Goal: Find specific page/section: Find specific page/section

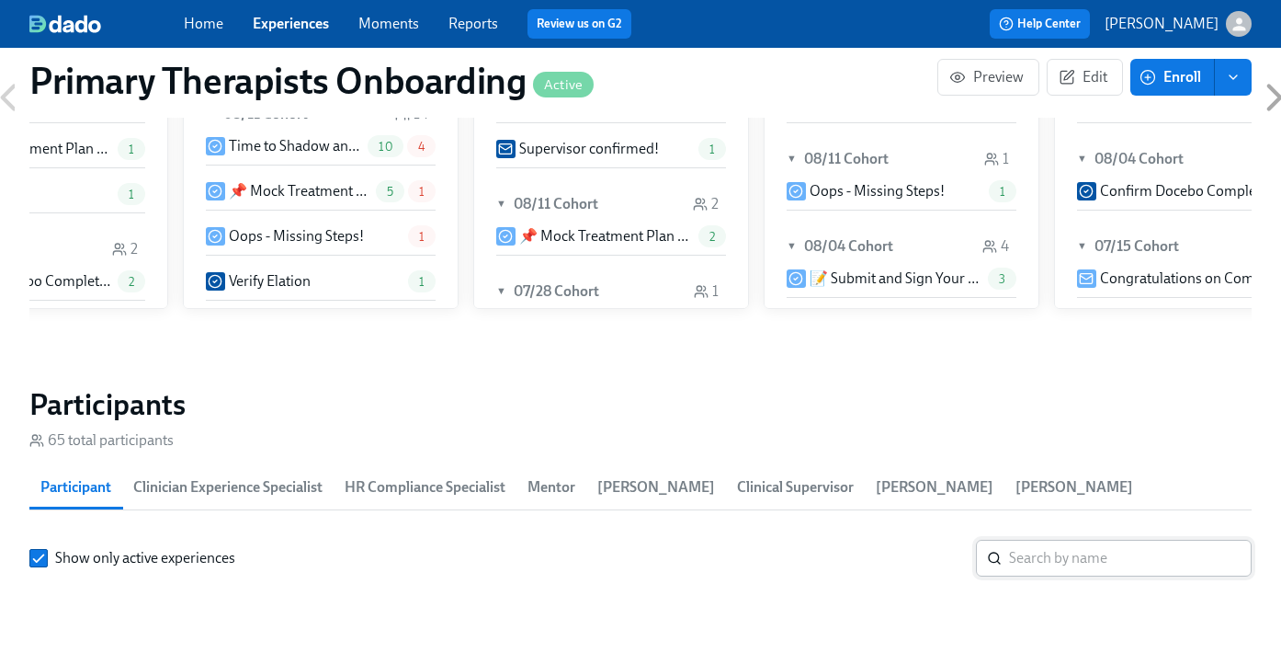
scroll to position [1613, 0]
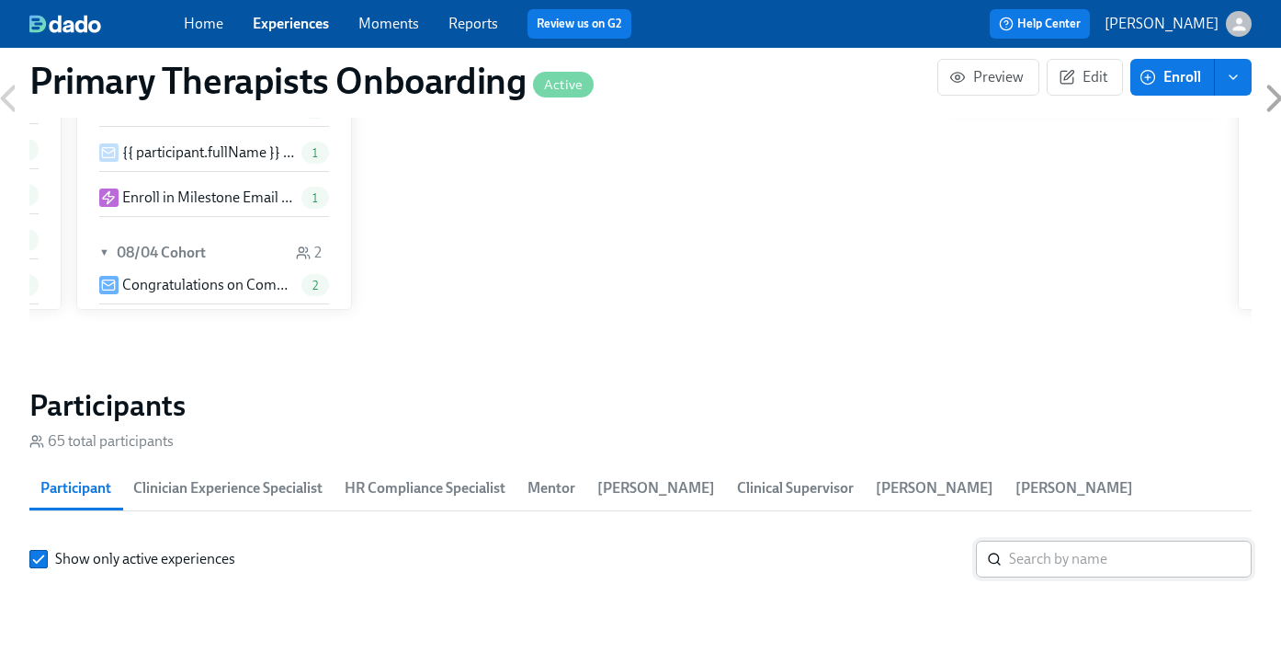
click at [1055, 560] on input "search" at bounding box center [1130, 559] width 243 height 37
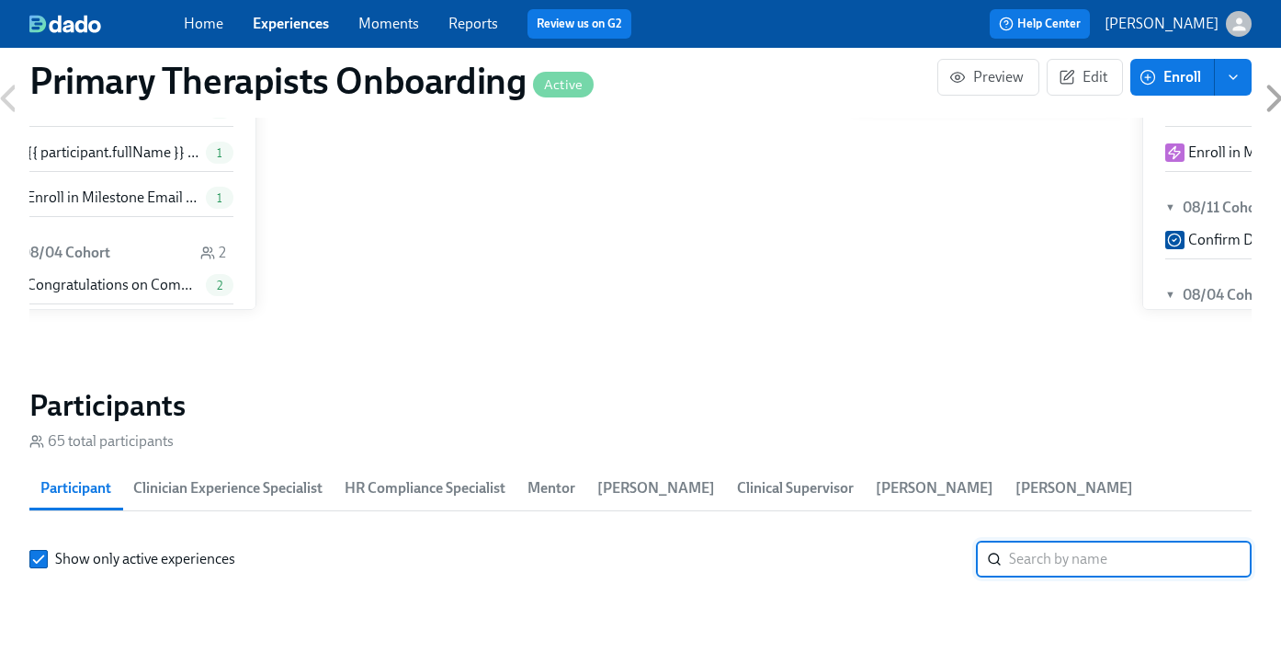
scroll to position [0, 21420]
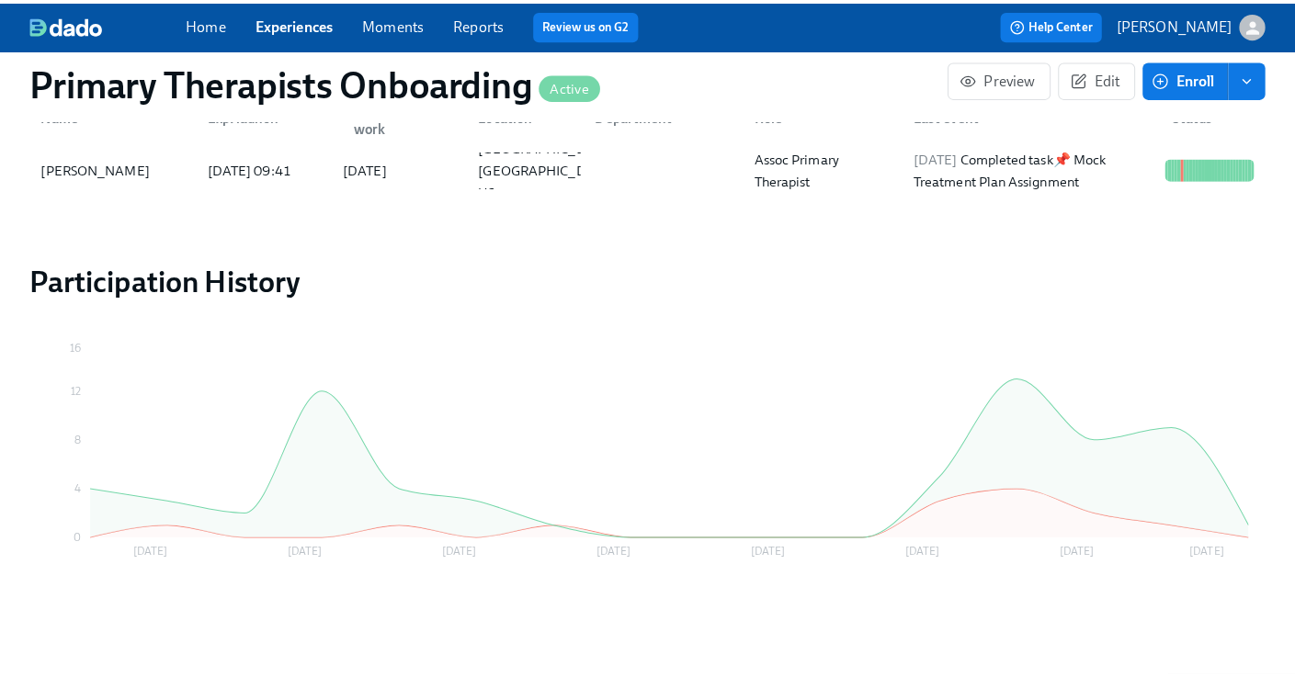
scroll to position [1949, 0]
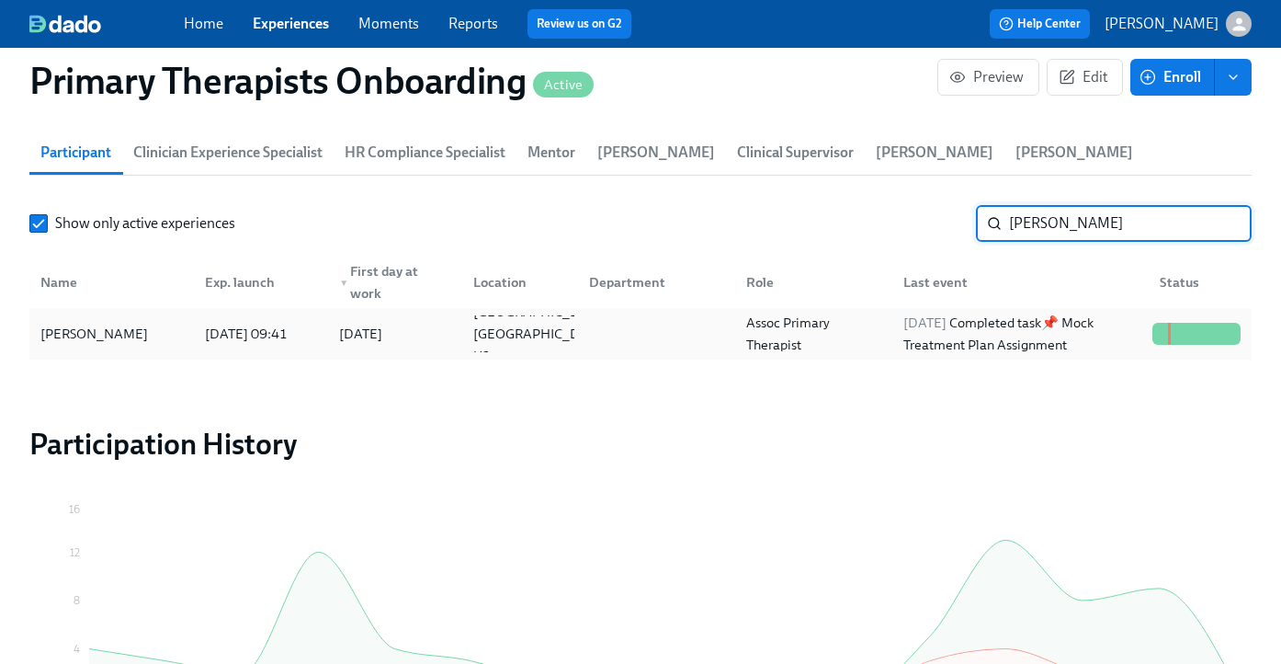
type input "[PERSON_NAME]"
click at [157, 338] on div "[PERSON_NAME]" at bounding box center [111, 333] width 157 height 37
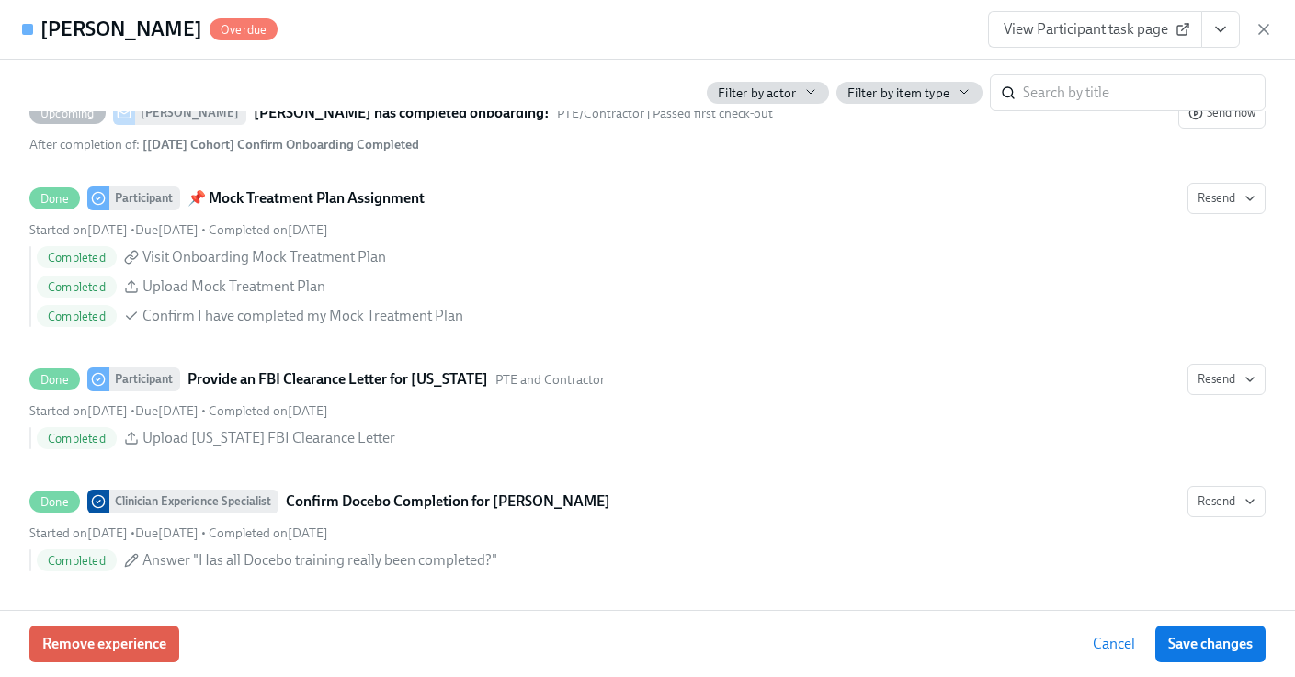
scroll to position [5363, 0]
